Goal: Go to known website: Access a specific website the user already knows

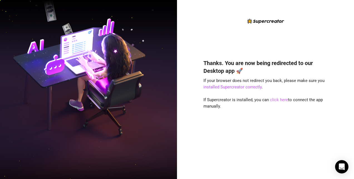
click at [277, 99] on link "click here" at bounding box center [279, 99] width 18 height 5
click at [278, 99] on link "click here" at bounding box center [279, 99] width 18 height 5
